Goal: Entertainment & Leisure: Consume media (video, audio)

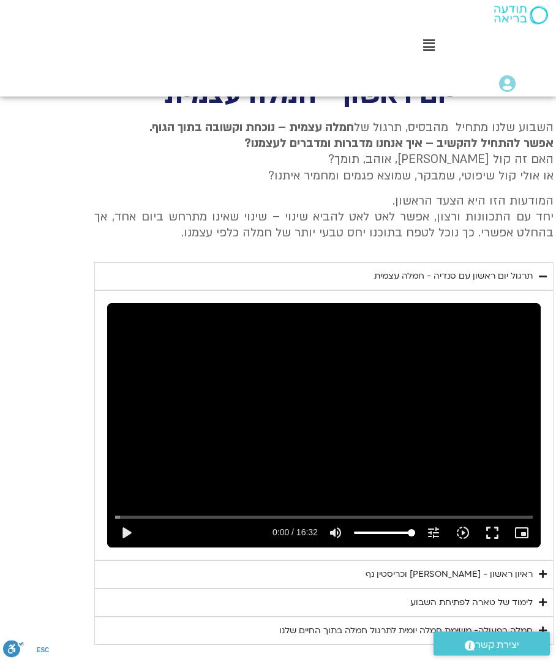
scroll to position [528, 0]
click at [132, 518] on button "play_arrow" at bounding box center [125, 532] width 29 height 29
click at [129, 533] on button "pause" at bounding box center [125, 532] width 29 height 29
click at [127, 533] on button "play_arrow" at bounding box center [125, 532] width 29 height 29
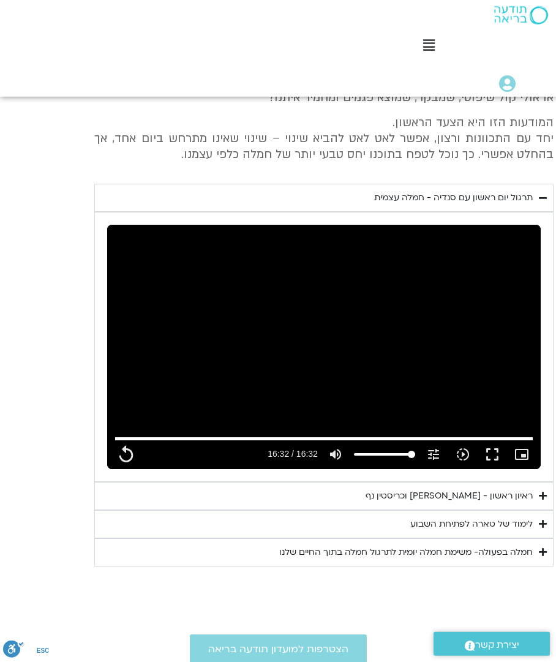
scroll to position [606, 0]
click at [524, 489] on div "ראיון ראשון - [PERSON_NAME] וכריסטין נף" at bounding box center [449, 496] width 167 height 15
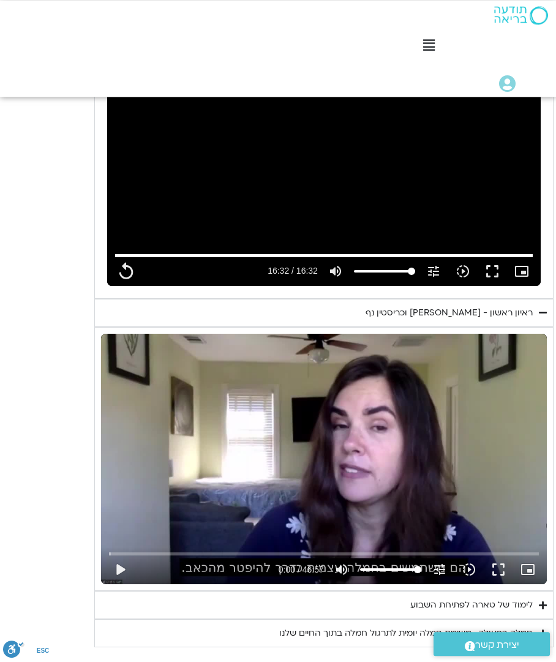
scroll to position [793, 0]
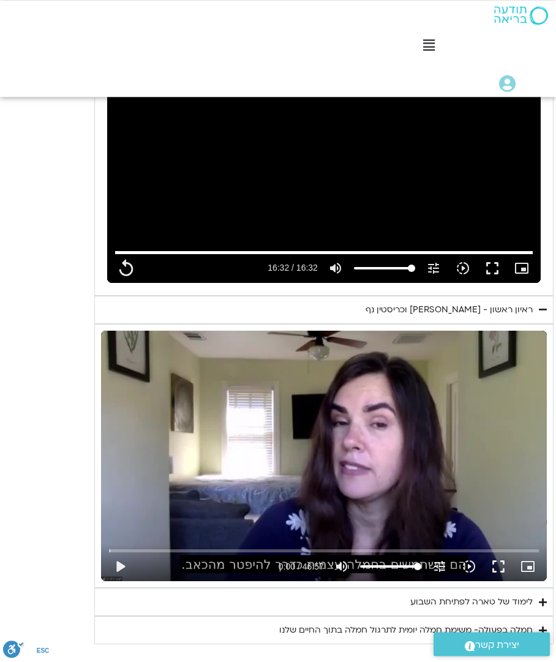
click at [122, 559] on button "play_arrow" at bounding box center [119, 566] width 29 height 29
type input "992.52"
type input "0.0459507083323842"
type input "992.52"
type input "0.174717291665729"
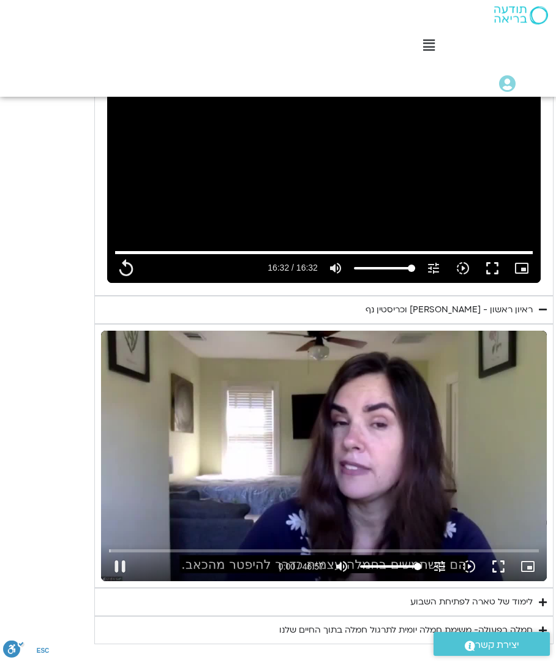
type input "992.52"
type input "0.203227561668186"
type input "992.52"
type input "0.328489728334162"
type input "992.52"
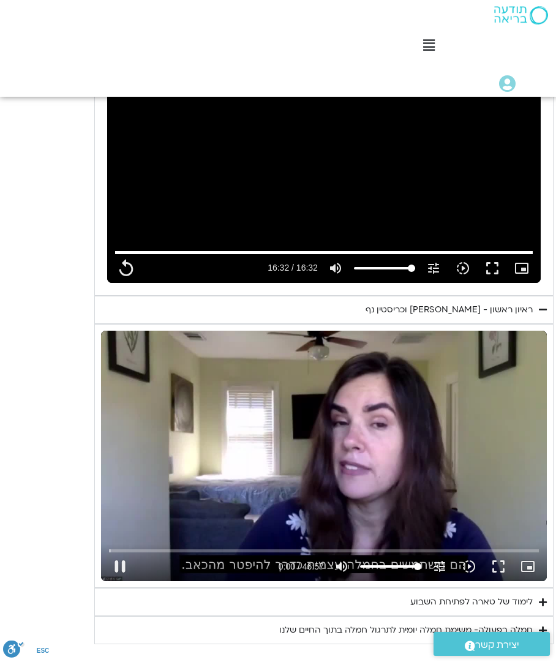
type input "0.4546045613344"
type input "992.52"
type input "0.580565602998751"
type input "992.52"
type input "0.707718436667715"
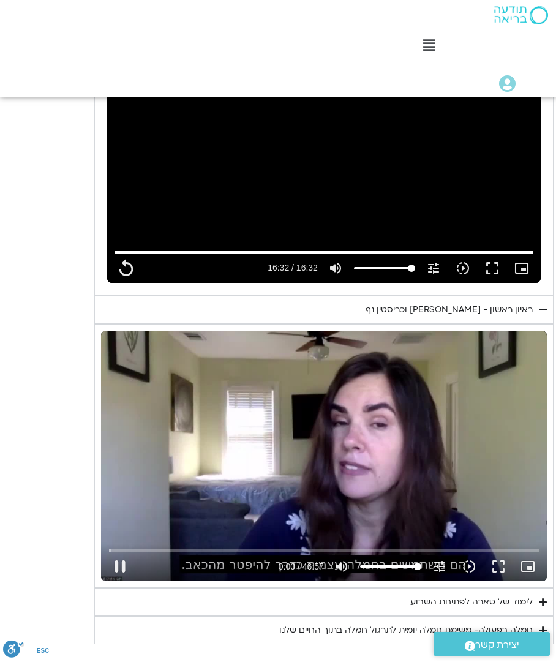
type input "992.52"
type input "0.834419603332624"
type input "992.52"
type input "0.910324745"
type input "992.52"
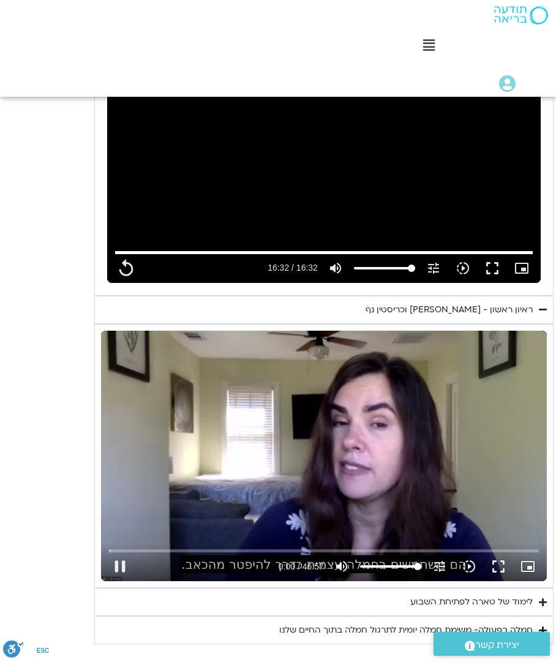
type input "1.08795157500308"
type input "992.52"
type input "1.21673707166787"
type input "992.52"
type input "1.34186061366478"
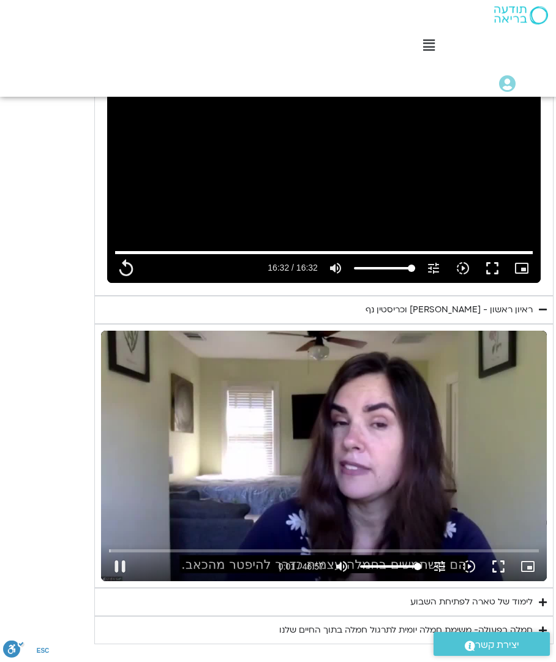
type input "992.52"
type input "1.46705292433289"
type input "992.52"
type input "1.59224661400275"
type input "992.52"
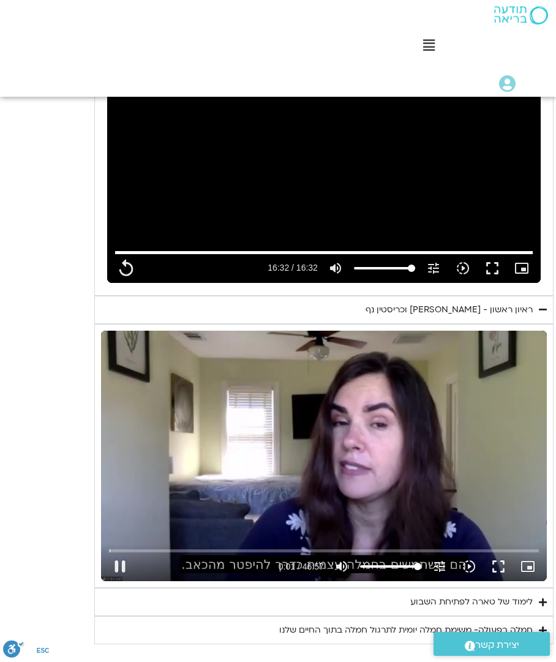
type input "1.718516417334"
type input "992.52"
type input "1.84366006566585"
type input "992.52"
type input "1.905813074"
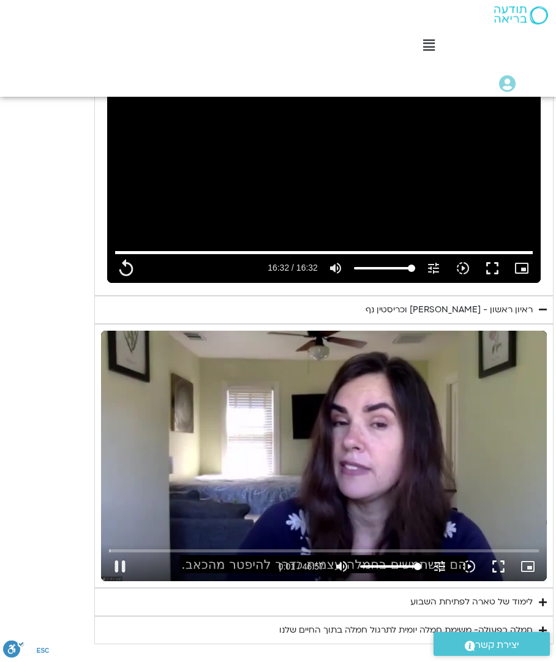
type input "992.52"
type input "2.09561501633365"
type input "992.52"
type input "2.22108645100121"
type input "992.52"
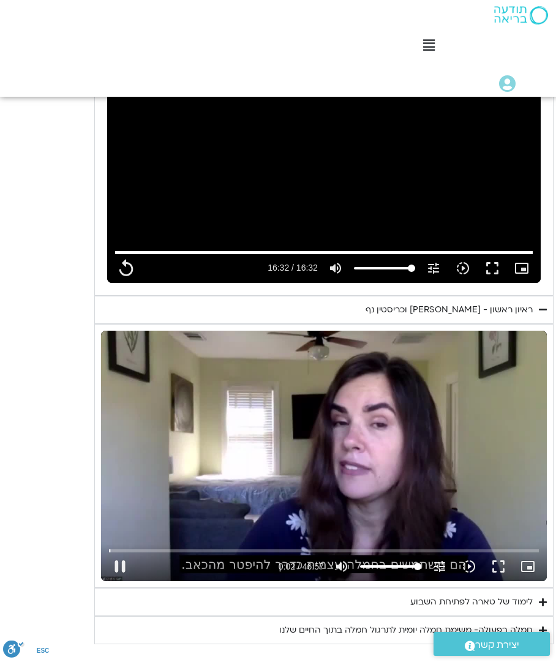
type input "2.34634601233287"
type input "992.52"
type input "2.47143320900211"
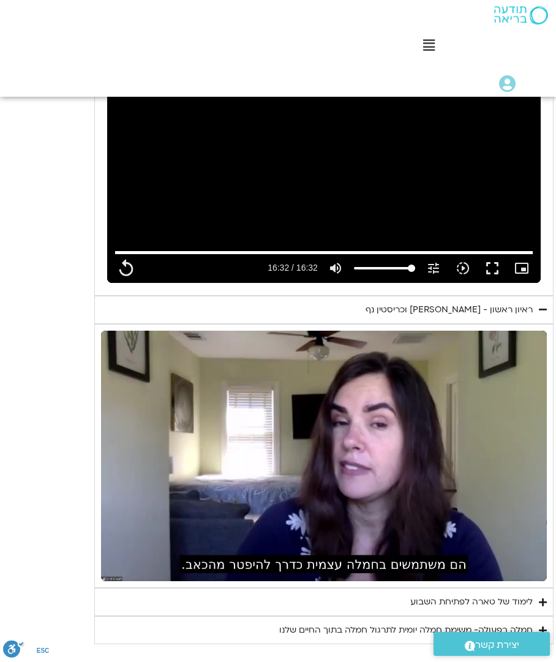
click at [524, 597] on summary "לימוד של טארה לפתיחת השבוע" at bounding box center [323, 602] width 459 height 28
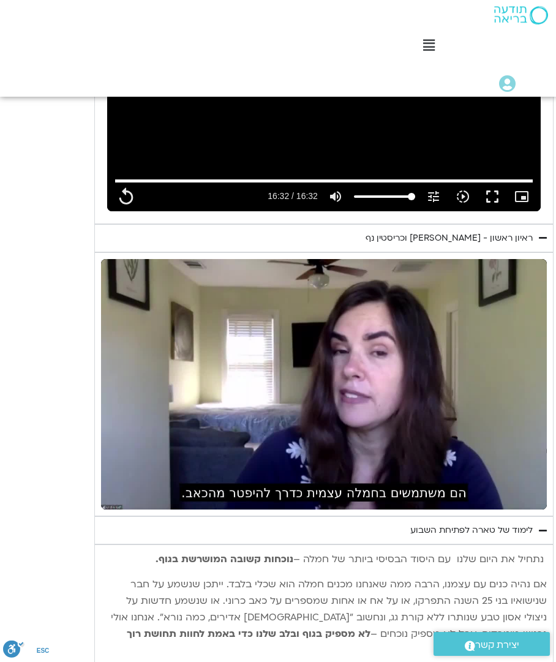
scroll to position [850, 0]
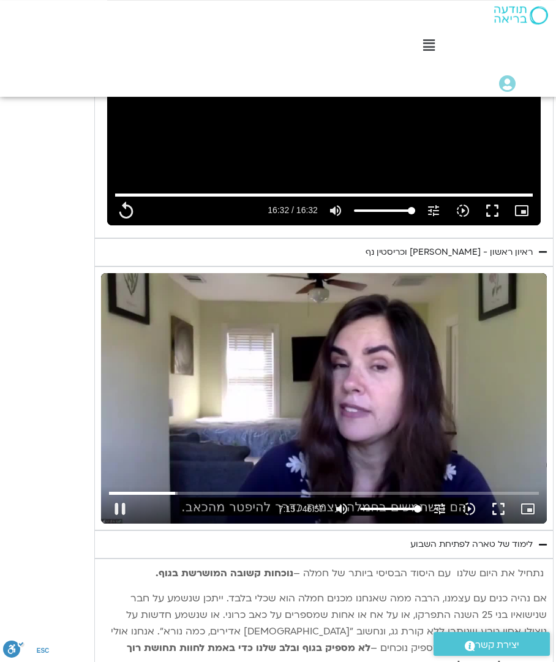
type input "992.52"
type input "435.100348947332"
type input "992.52"
type input "435.226577070666"
type input "992.52"
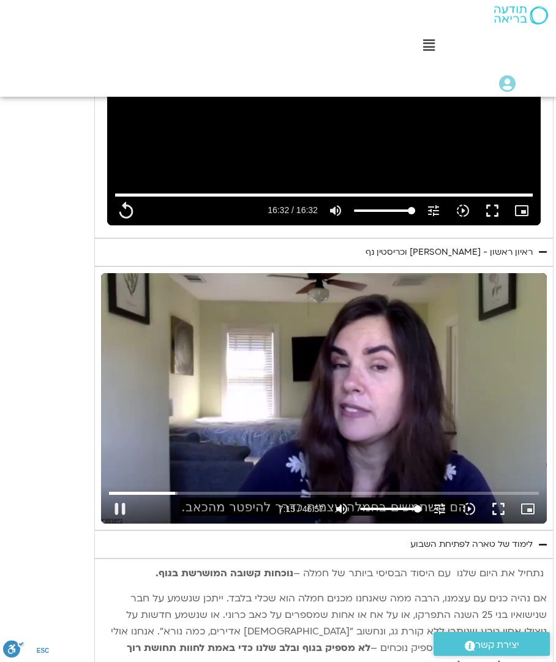
type input "435.352104539664"
type input "992.52"
type input "435.483297206665"
type input "992.52"
type input "435.608579017"
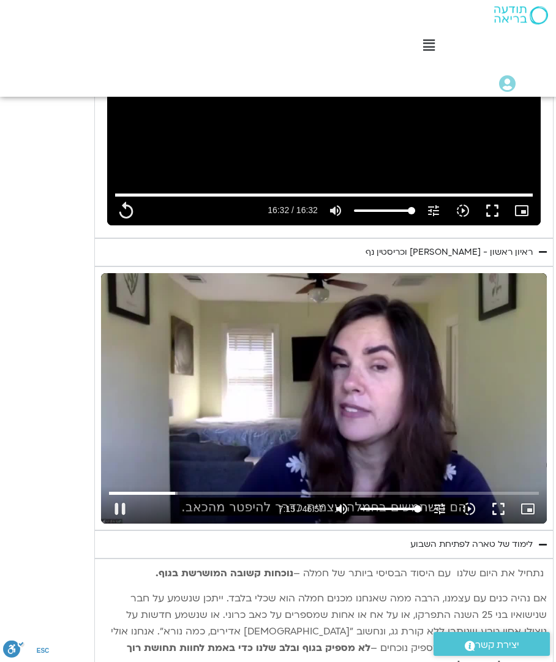
type input "992.52"
type input "435.733697346668"
type input "992.52"
type input "435.858908429334"
type input "992.52"
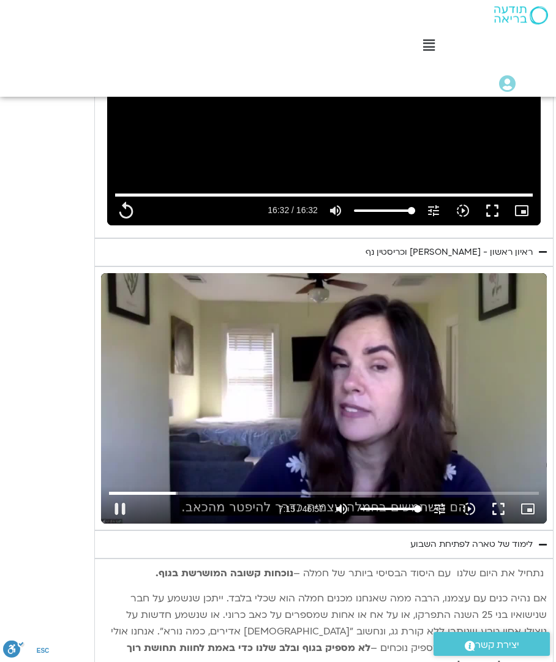
type input "435.984596947"
type input "992.52"
type input "436.111755881001"
type input "992.52"
type input "436.243695326999"
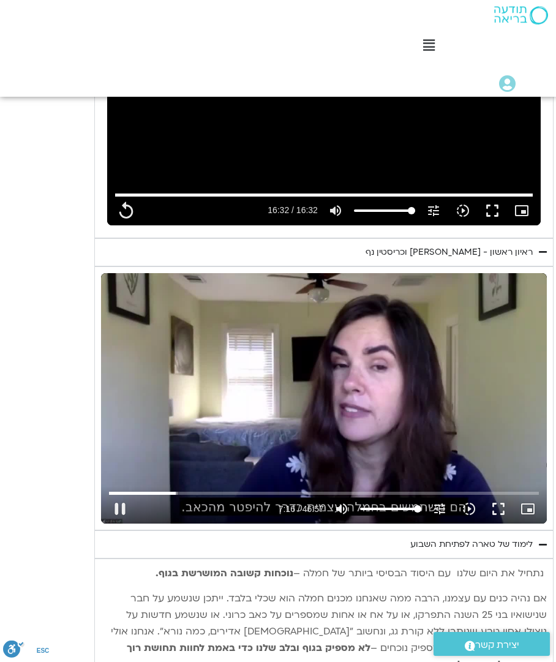
type input "992.52"
type input "436.369192355998"
type input "992.52"
click at [120, 510] on button "pause" at bounding box center [119, 508] width 29 height 29
type input "436.588456068998"
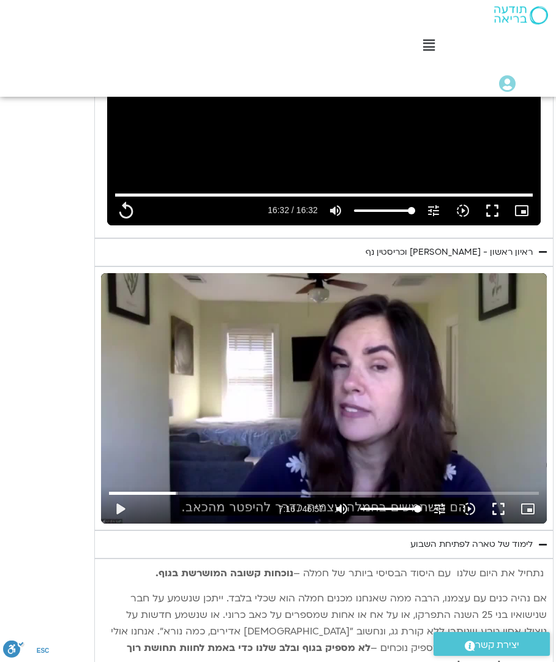
type input "992.52"
type input "436.588456068998"
type input "992.52"
type input "436.588456068998"
type input "992.52"
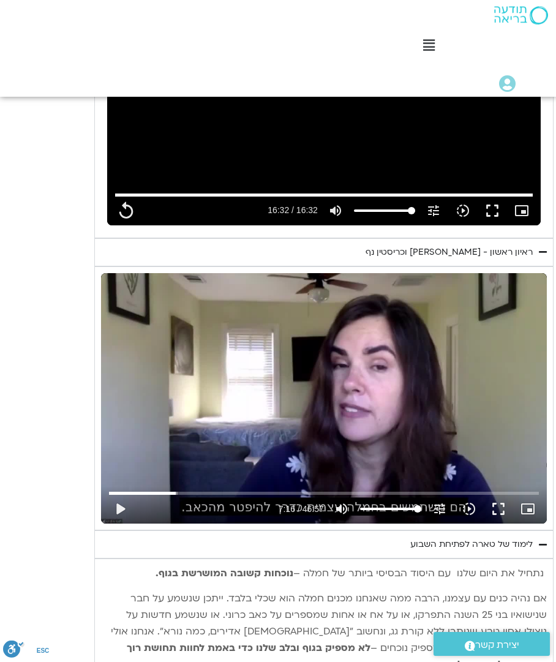
type input "436.588456068998"
type input "992.52"
type input "436.588456068998"
type input "992.52"
type input "436.588456068998"
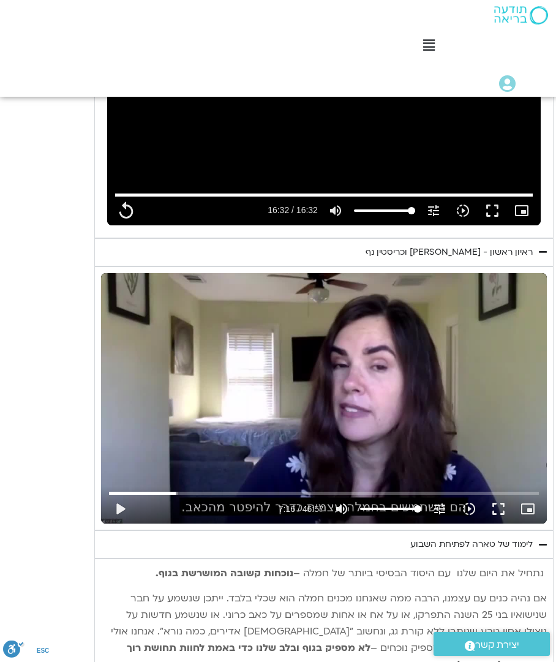
type input "992.52"
type input "436.588456068998"
type input "992.52"
type input "436.588456068998"
type input "992.52"
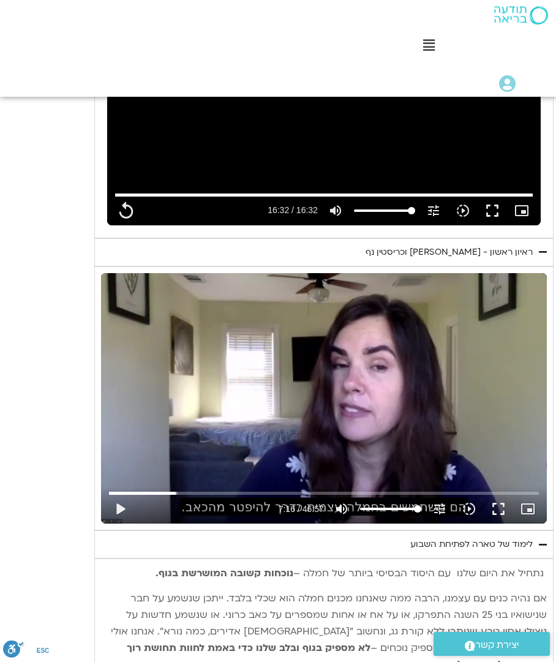
type input "436.588456068998"
type input "992.52"
type input "436.588456068998"
type input "992.52"
type input "436.588456068998"
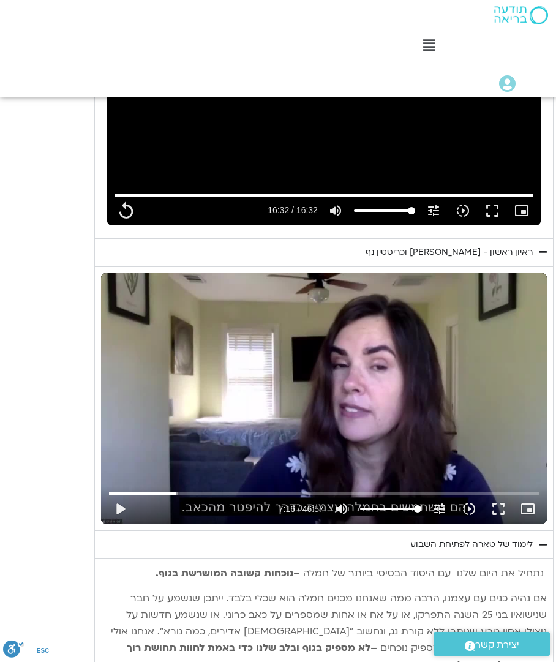
type input "992.52"
type input "436.588456068998"
type input "992.52"
type input "436.588456068998"
type input "992.52"
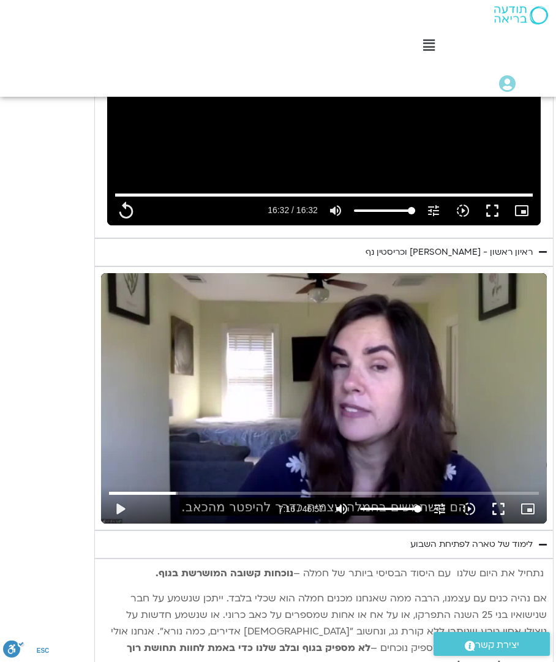
type input "436.588456068998"
type input "992.52"
type input "436.588456068998"
type input "992.52"
type input "436.588456068998"
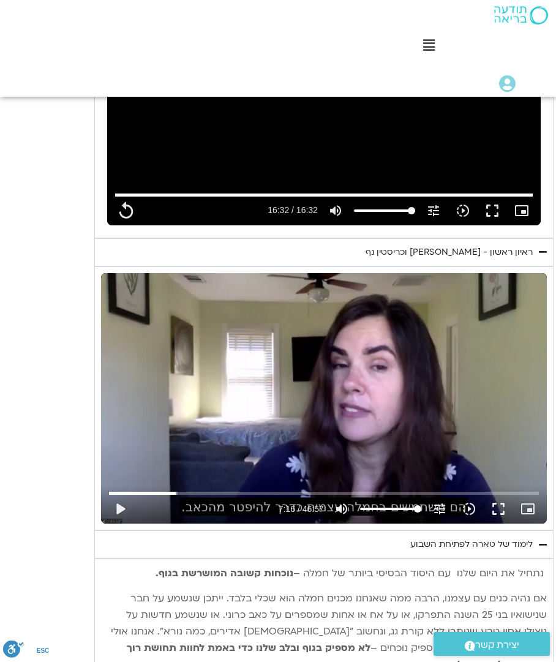
type input "992.52"
type input "436.588456068998"
type input "992.52"
type input "436.588456068998"
type input "992.52"
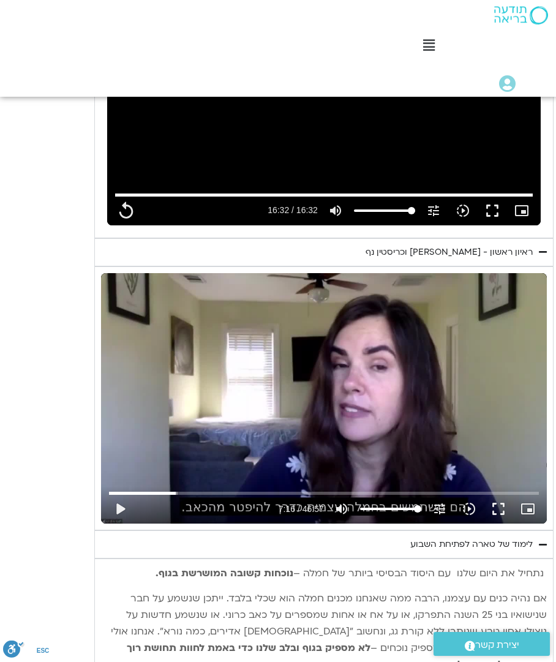
type input "436.588456068998"
type input "992.52"
type input "436.588456068998"
type input "992.52"
type input "436.588456068998"
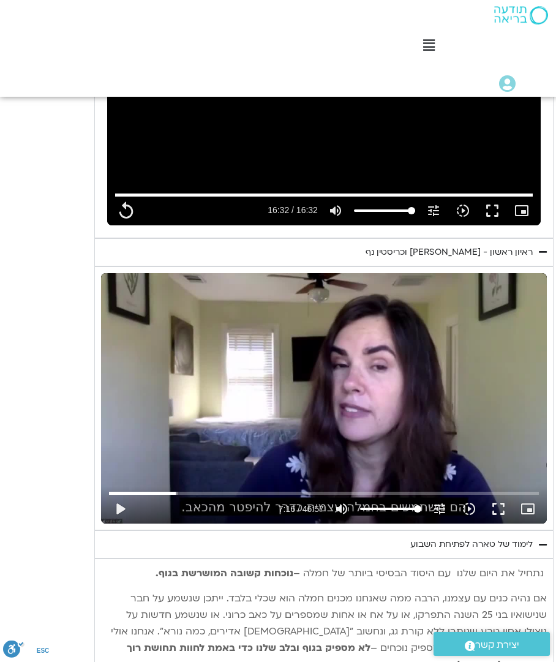
type input "992.52"
type input "436.588456068998"
type input "992.52"
type input "436.588456068998"
type input "992.52"
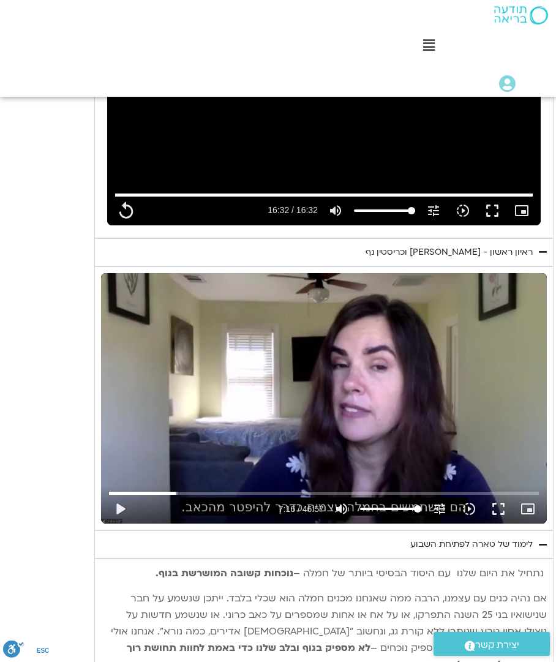
type input "436.588456068998"
type input "992.52"
type input "436.588456068998"
type input "992.52"
type input "436.588456068998"
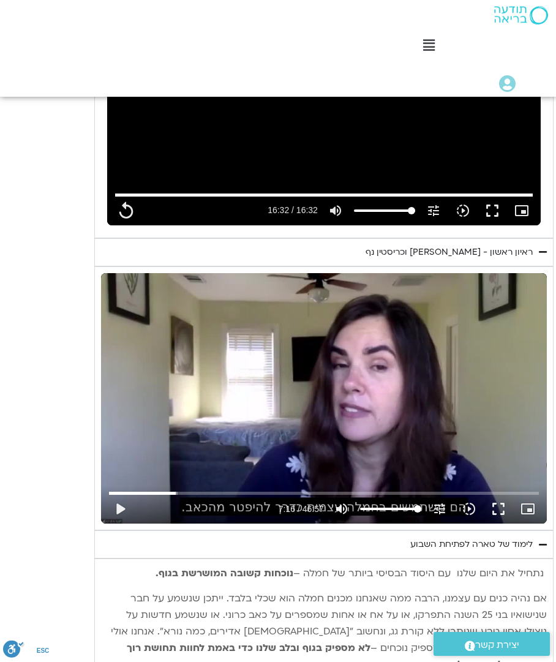
type input "992.52"
type input "436.588456068998"
type input "992.52"
type input "436.588456068998"
type input "992.52"
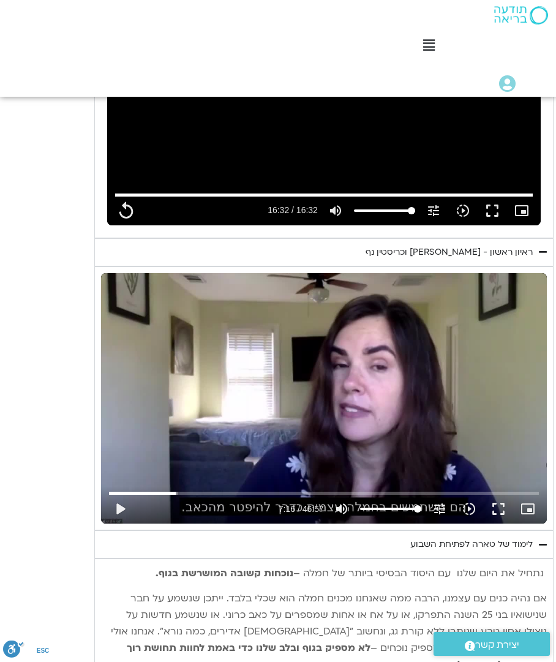
type input "436.588456068998"
type input "992.52"
type input "436.588456068998"
type input "992.52"
type input "436.588456068998"
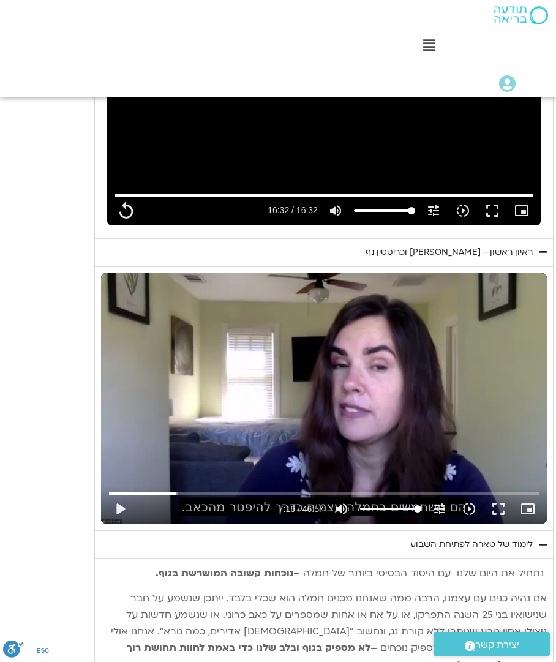
type input "992.52"
type input "436.588456068998"
type input "992.52"
type input "436.588456068998"
type input "992.52"
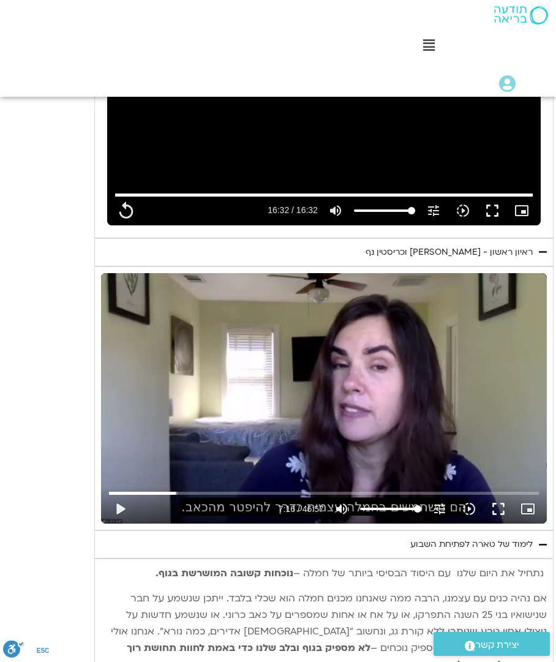
type input "436.588456068998"
type input "992.52"
type input "436.588456068998"
type input "992.52"
type input "436.588456068998"
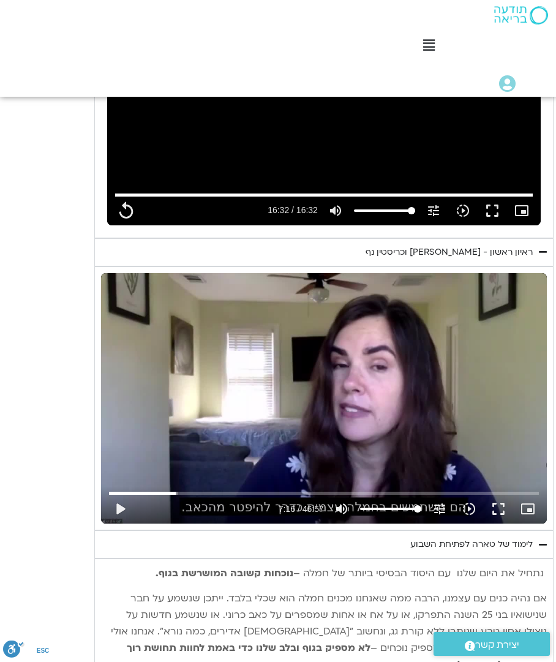
type input "992.52"
type input "436.588456068998"
type input "992.52"
type input "436.588456068998"
type input "992.52"
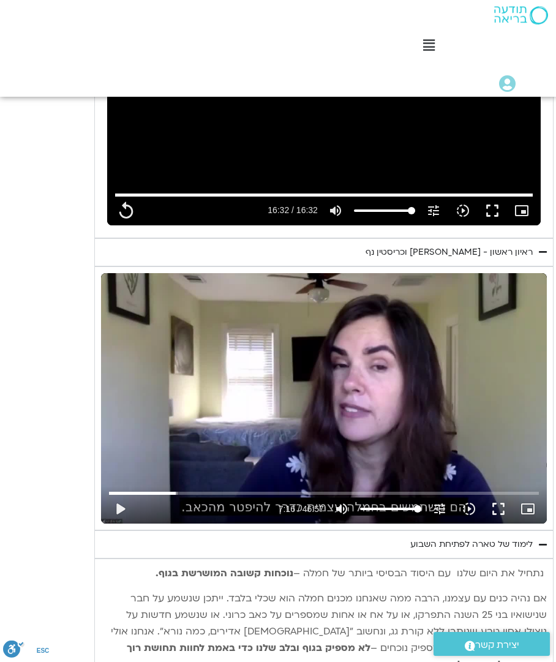
type input "436.588456068998"
type input "992.52"
type input "436.588456068998"
type input "992.52"
type input "436.588456068998"
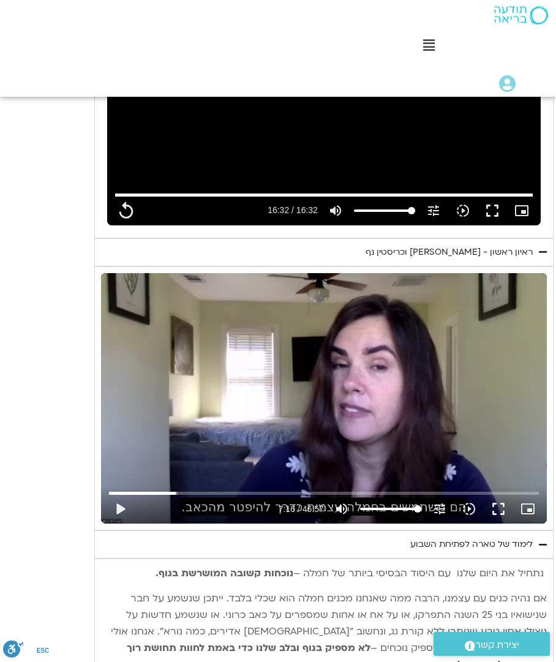
type input "992.52"
type input "436.588456068998"
type input "992.52"
type input "436.588456068998"
type input "992.52"
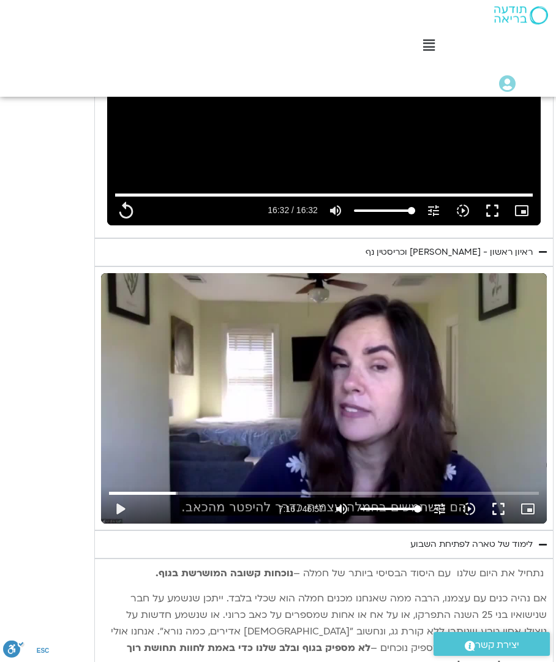
type input "436.588456068998"
type input "992.52"
type input "436.588456068998"
type input "992.52"
type input "436.588456068998"
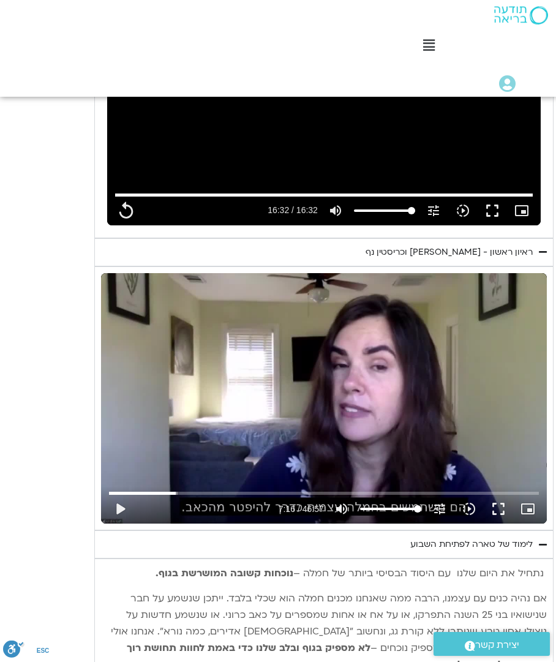
type input "992.52"
type input "436.588456068998"
type input "992.52"
type input "436.588456068998"
type input "992.52"
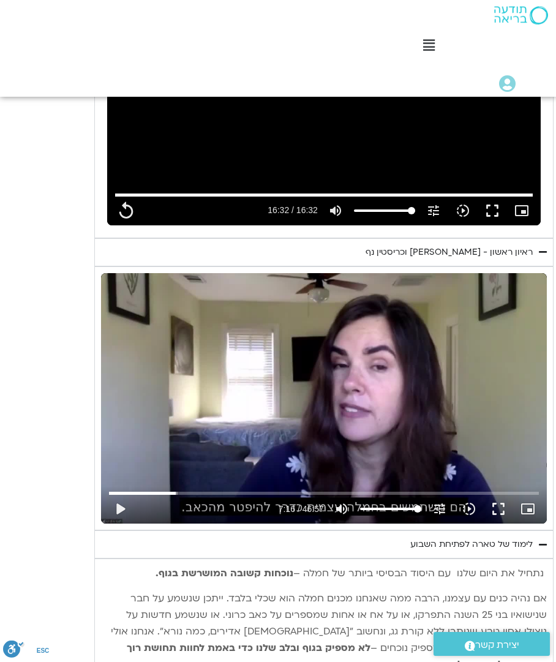
type input "436.588456068998"
type input "992.52"
type input "436.588456068998"
type input "992.52"
type input "436.588456068998"
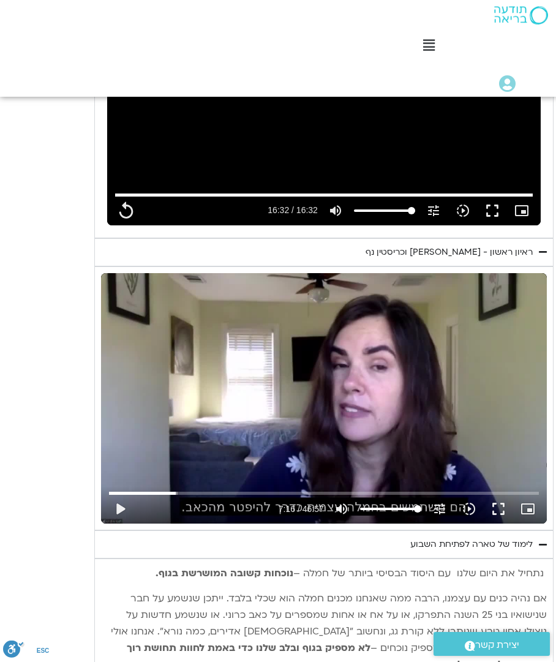
type input "992.52"
type input "436.588456068998"
type input "992.52"
type input "436.588456068998"
type input "992.52"
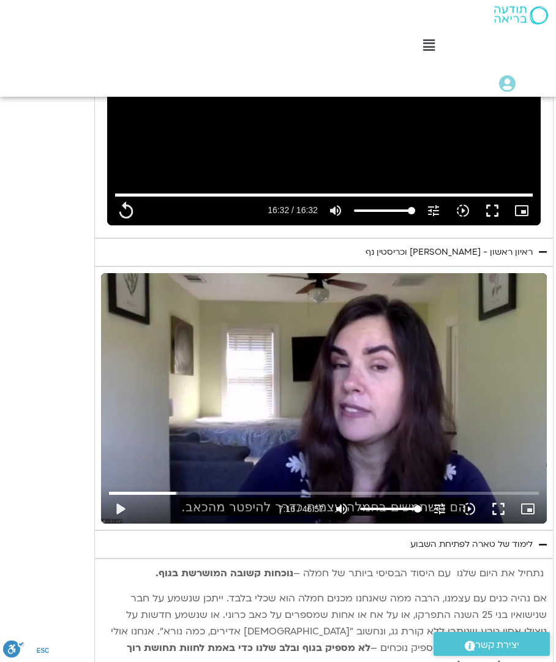
type input "436.588456068998"
type input "992.52"
type input "436.588456068998"
type input "992.52"
type input "436.588456068998"
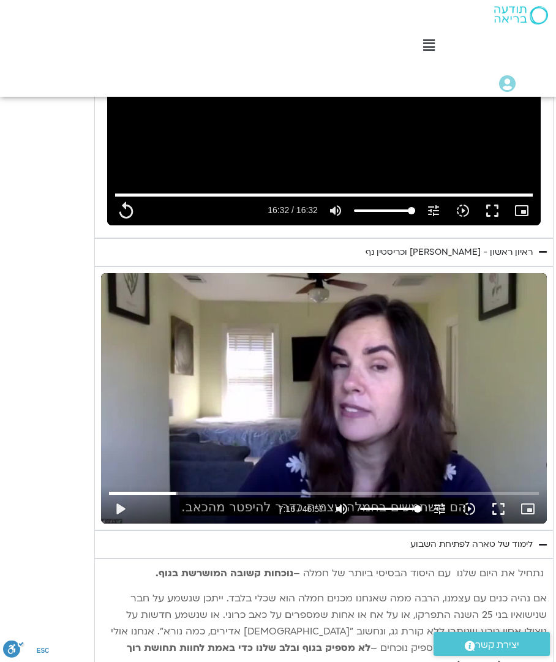
type input "992.52"
type input "436.588456068998"
type input "992.52"
type input "436.588456068998"
type input "992.52"
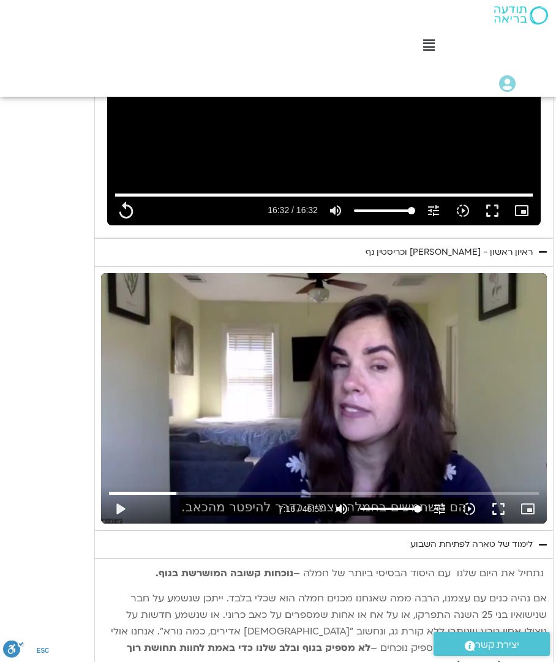
type input "436.588456068998"
type input "992.52"
type input "436.588456068998"
type input "992.52"
type input "436.588456068998"
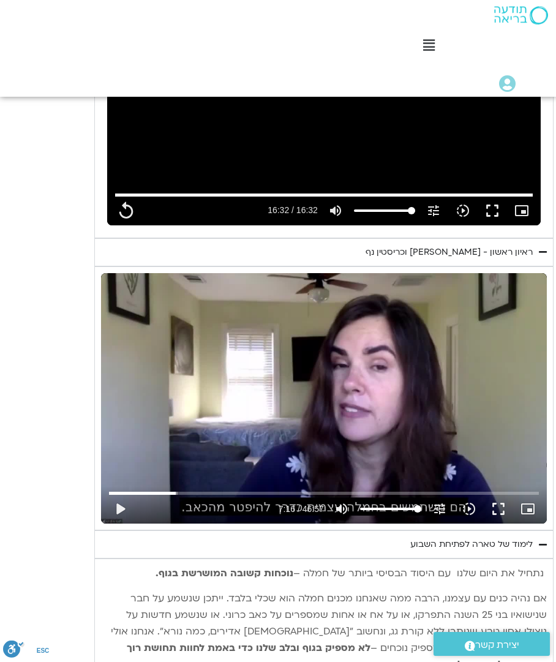
type input "992.52"
type input "436.588456068998"
type input "992.52"
type input "436.588456068998"
type input "992.52"
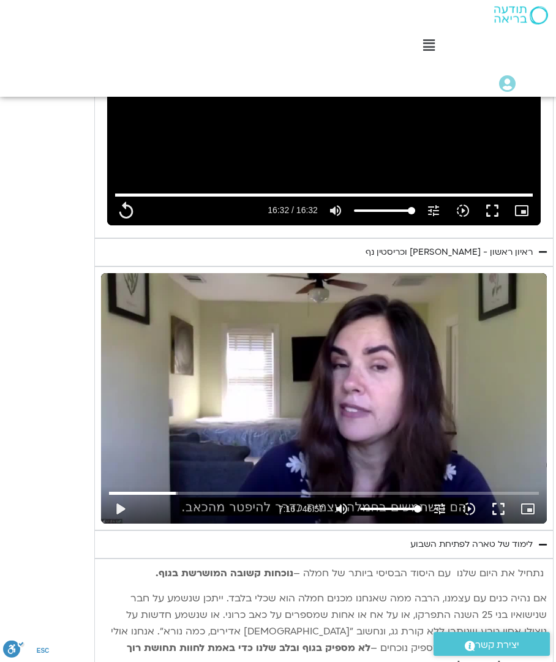
type input "436.588456068998"
type input "992.52"
type input "436.588456068998"
type input "992.52"
type input "436.588456068998"
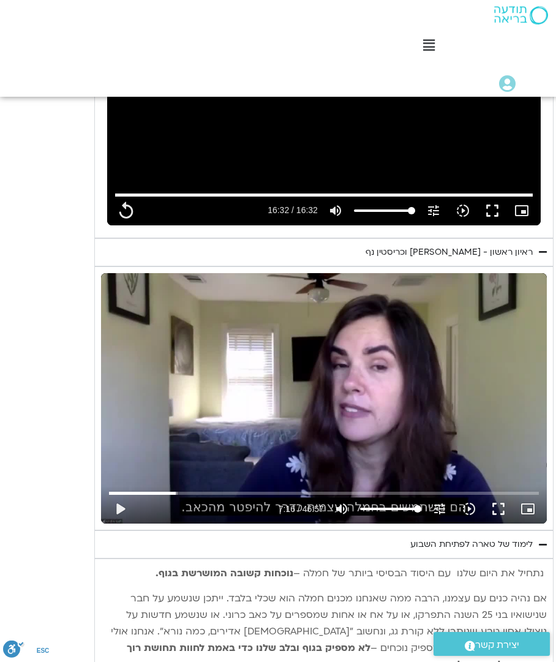
type input "992.52"
type input "436.588456068998"
type input "992.52"
type input "436.588456068998"
click at [118, 503] on button "play_arrow" at bounding box center [119, 508] width 29 height 29
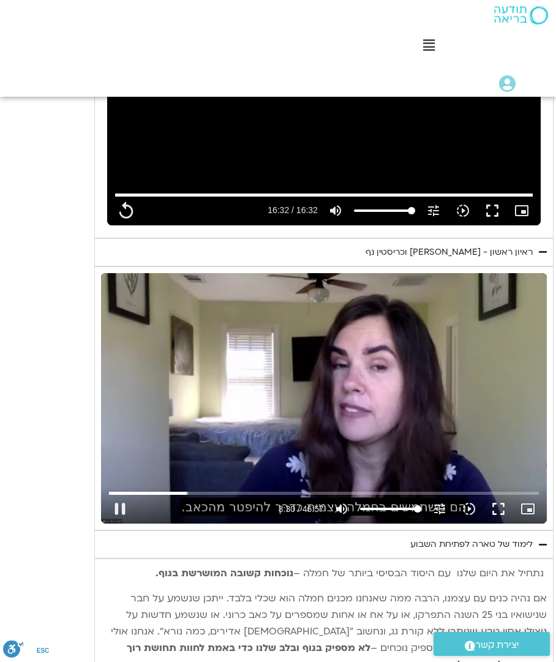
click at [120, 501] on button "pause" at bounding box center [119, 508] width 29 height 29
click at [124, 503] on button "play_arrow" at bounding box center [119, 508] width 29 height 29
click at [115, 504] on button "pause" at bounding box center [119, 508] width 29 height 29
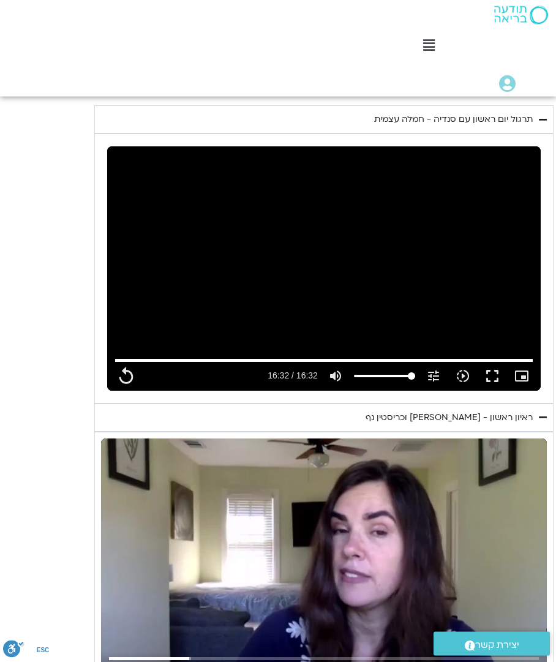
scroll to position [684, 0]
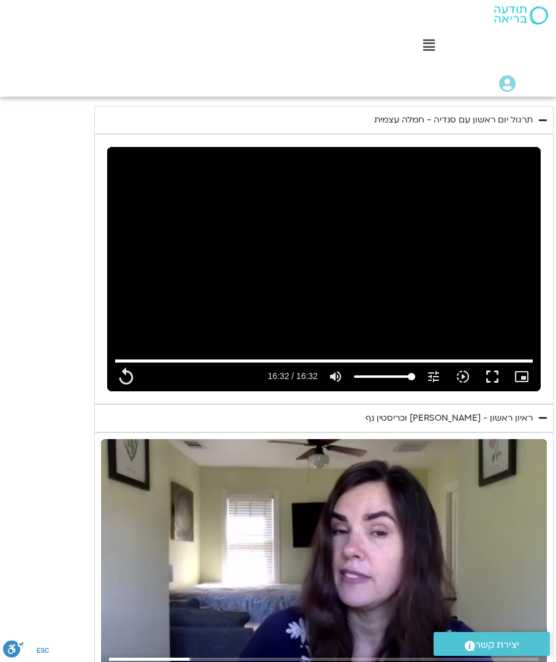
click at [132, 368] on button "replay" at bounding box center [125, 376] width 29 height 29
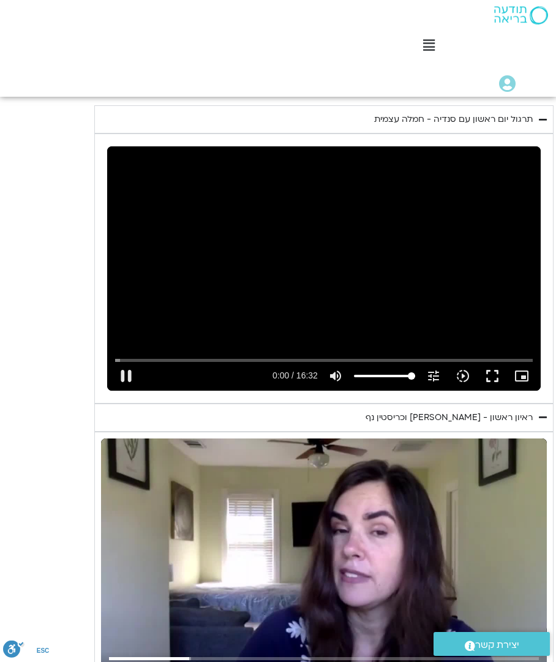
click at [270, 351] on div "Skip Ad pause 0:00 / 16:32 volume_up Mute tune Resolution Auto 240p slow_motion…" at bounding box center [323, 371] width 425 height 40
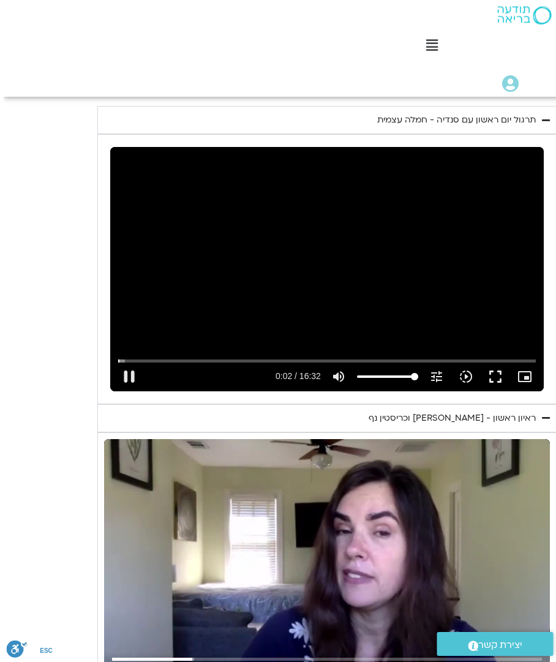
scroll to position [685, -30]
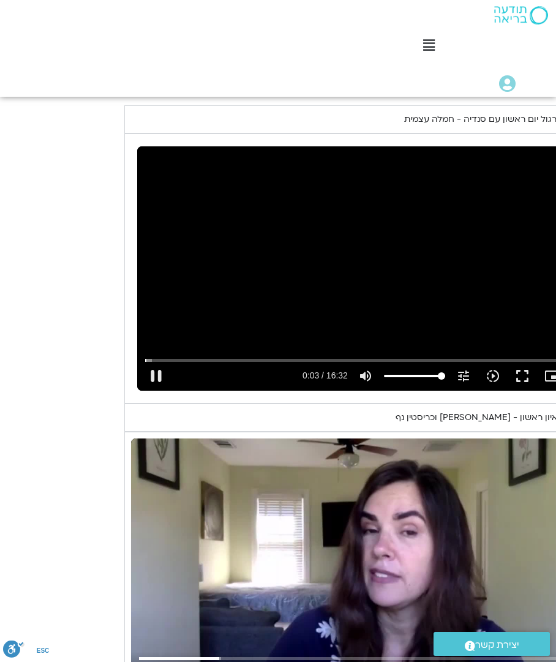
click at [294, 357] on input "Seek" at bounding box center [354, 360] width 418 height 7
click at [326, 357] on input "Seek" at bounding box center [354, 360] width 418 height 7
click at [153, 365] on button "pause" at bounding box center [156, 375] width 29 height 29
click at [151, 364] on button "play_arrow" at bounding box center [156, 375] width 29 height 29
click at [165, 369] on button "pause" at bounding box center [156, 375] width 29 height 29
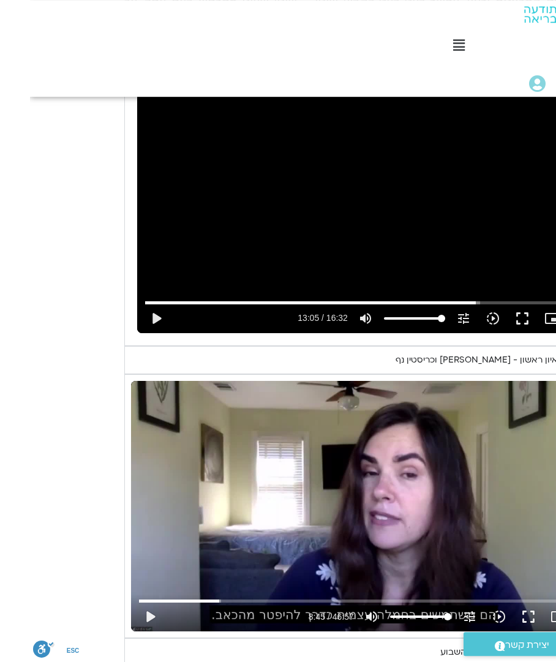
scroll to position [778, 0]
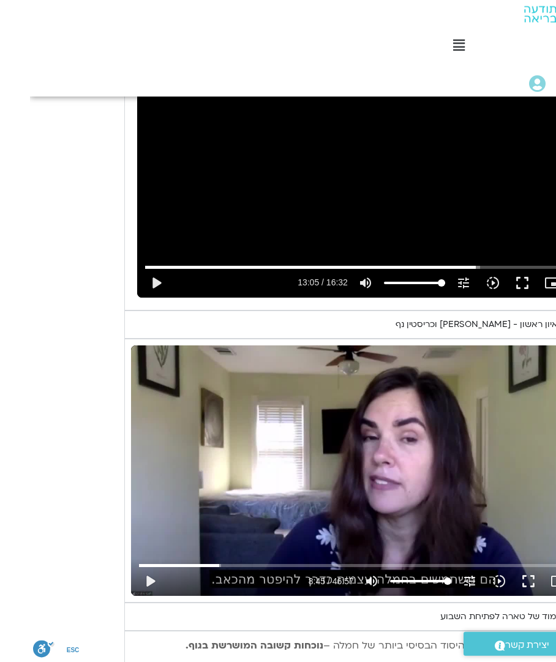
click at [135, 579] on button "play_arrow" at bounding box center [119, 581] width 29 height 29
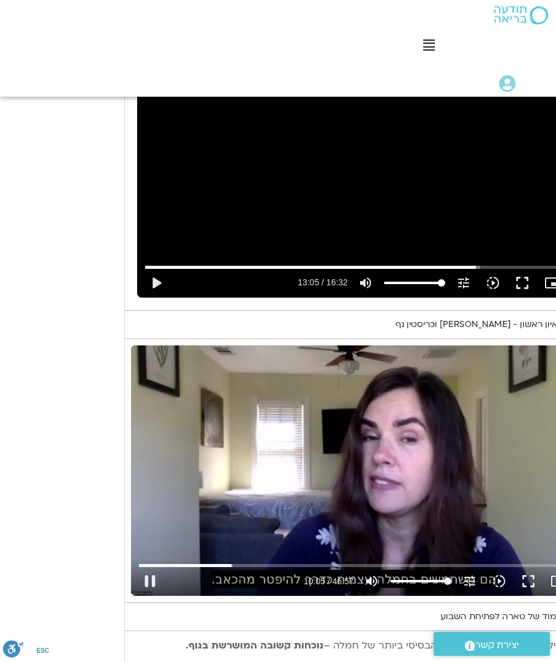
scroll to position [774, -30]
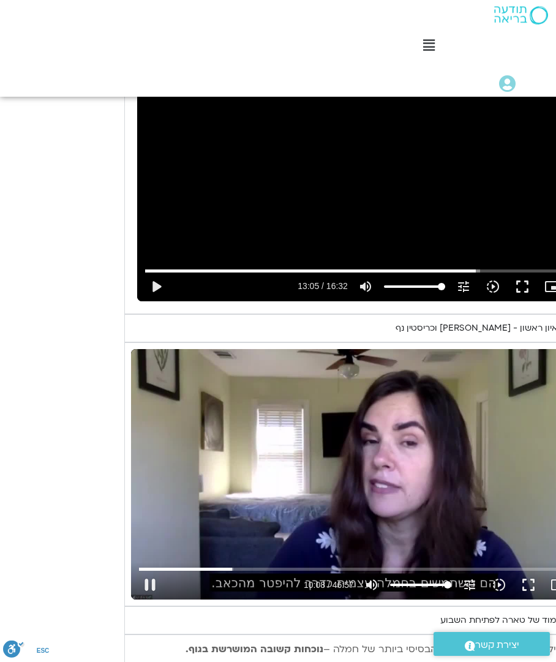
click at [156, 581] on button "pause" at bounding box center [149, 584] width 29 height 29
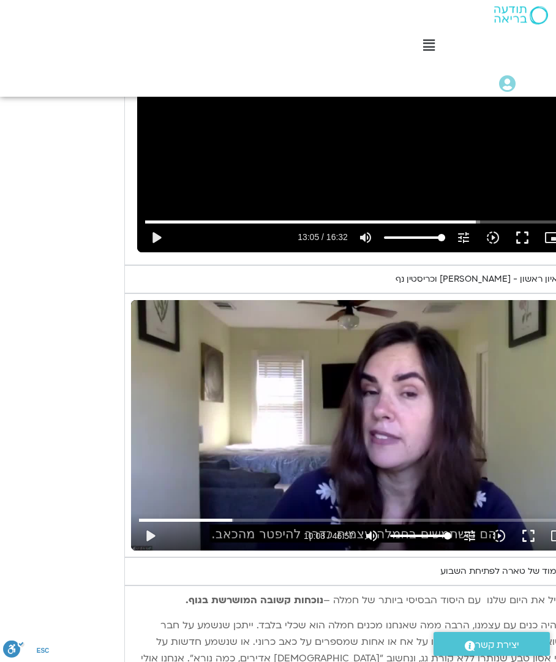
scroll to position [825, -30]
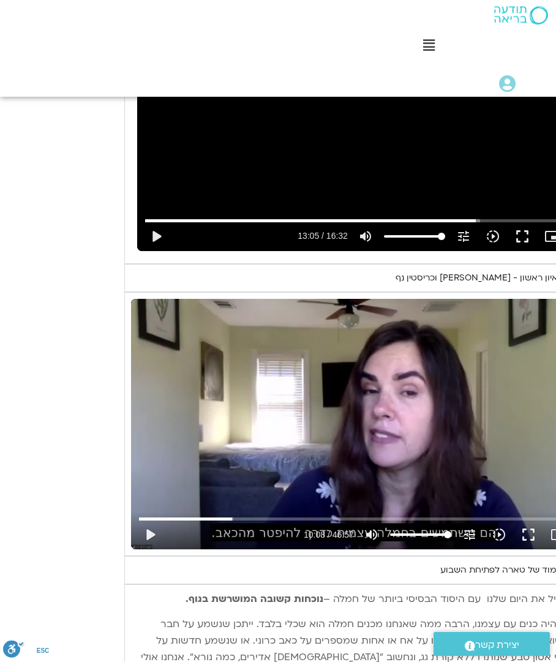
click at [161, 532] on button "play_arrow" at bounding box center [149, 534] width 29 height 29
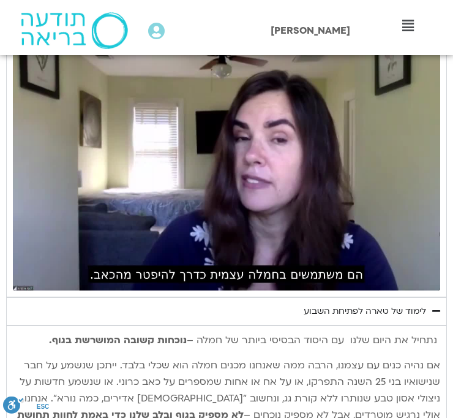
scroll to position [981, 0]
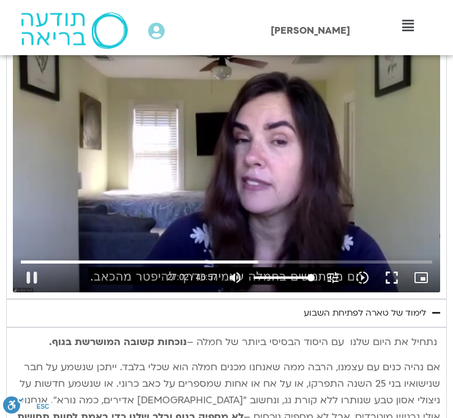
click at [38, 266] on button "pause" at bounding box center [31, 277] width 29 height 29
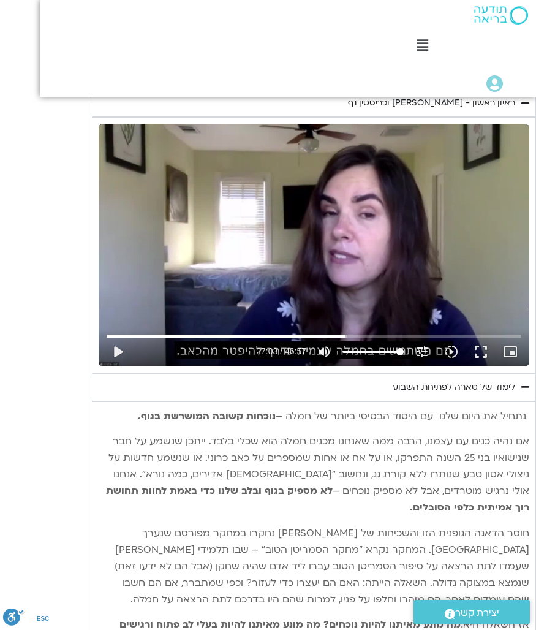
scroll to position [991, 0]
click at [122, 342] on button "play_arrow" at bounding box center [117, 351] width 29 height 29
click at [116, 344] on button "pause" at bounding box center [117, 351] width 29 height 29
click at [115, 347] on button "play_arrow" at bounding box center [117, 351] width 29 height 29
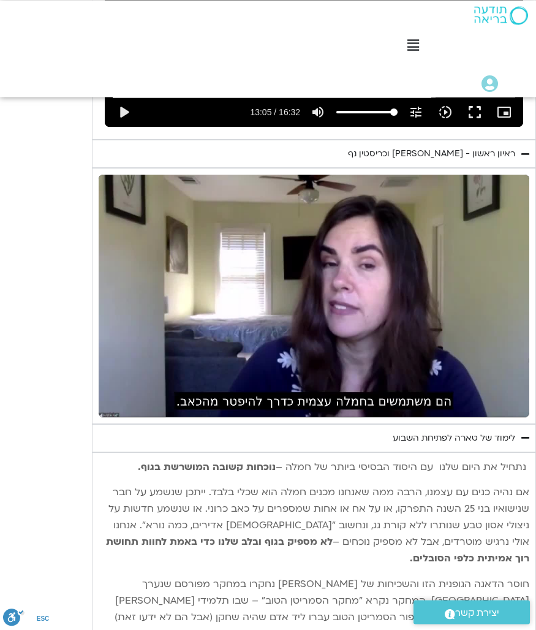
scroll to position [940, 0]
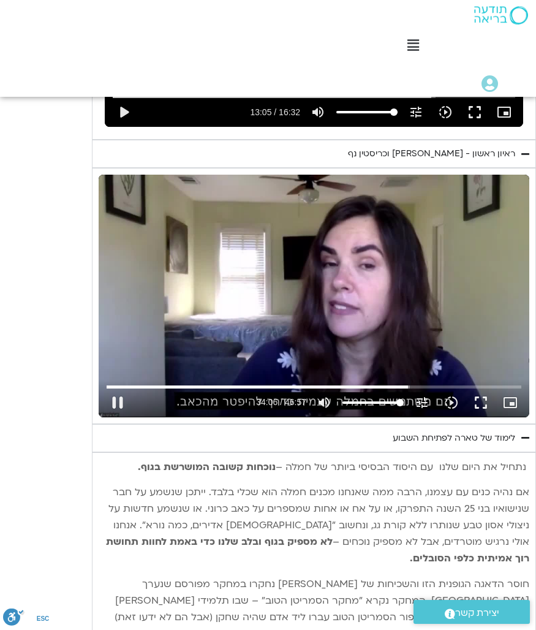
click at [118, 399] on button "pause" at bounding box center [117, 402] width 29 height 29
click at [119, 393] on button "play_arrow" at bounding box center [117, 402] width 29 height 29
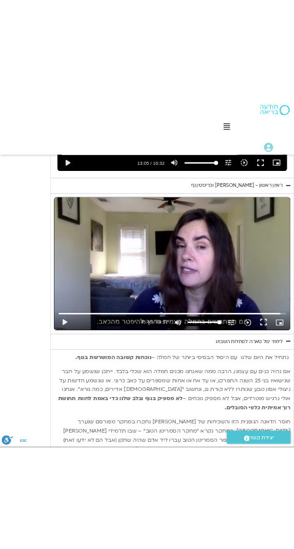
scroll to position [816, 0]
